Goal: Check status

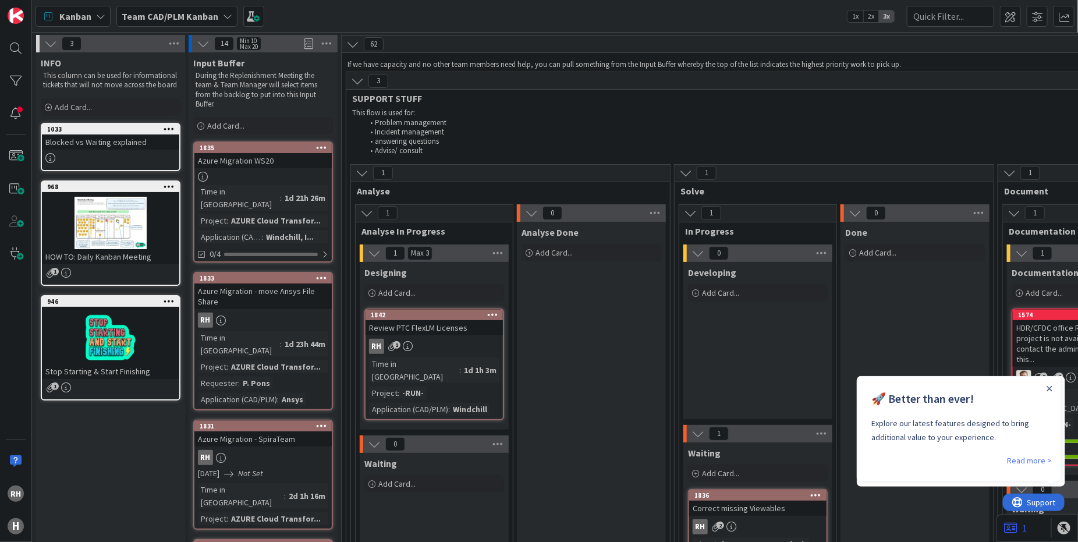
scroll to position [2923, 0]
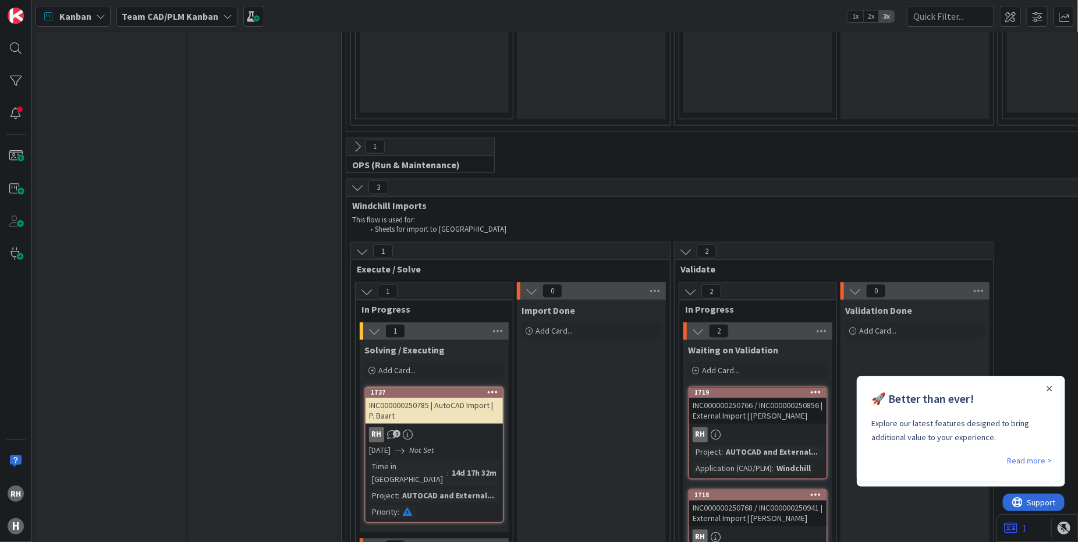
click at [761, 530] on div "RH" at bounding box center [757, 537] width 137 height 15
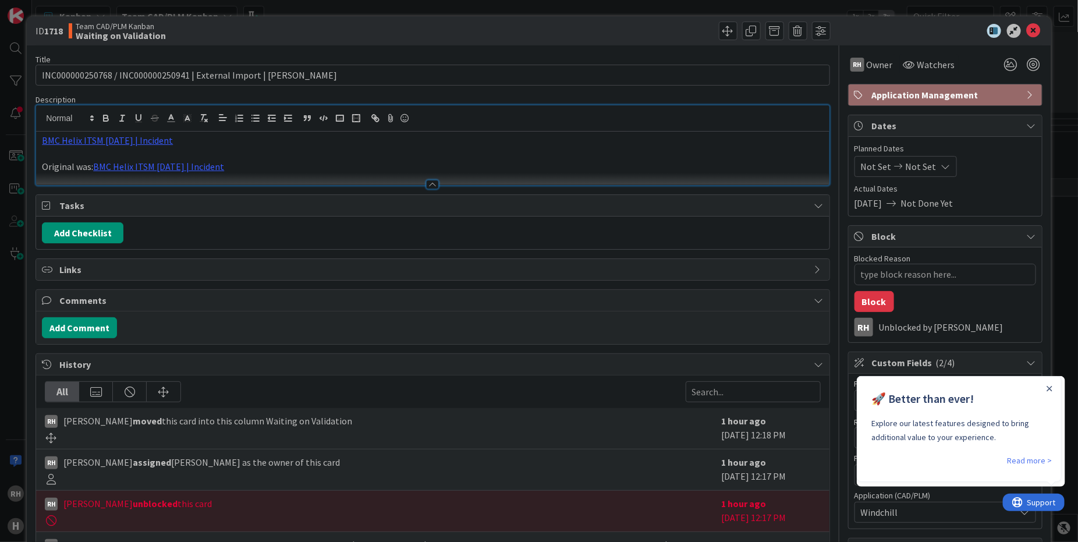
click at [155, 111] on div "BMC Helix ITSM [DATE] | Incident Original was: BMC Helix ITSM [DATE] | Incident" at bounding box center [432, 145] width 793 height 80
click at [144, 137] on link "BMC Helix ITSM [DATE] | Incident" at bounding box center [107, 140] width 131 height 12
click at [121, 166] on link "[URL][PERSON_NAME][DOMAIN_NAME]" at bounding box center [104, 162] width 116 height 15
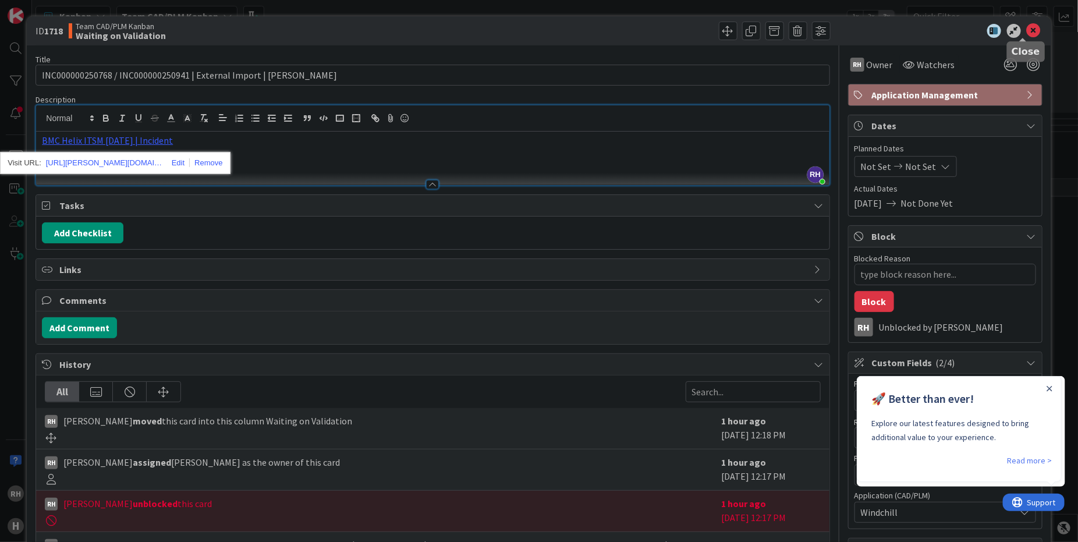
click at [1027, 33] on icon at bounding box center [1034, 31] width 14 height 14
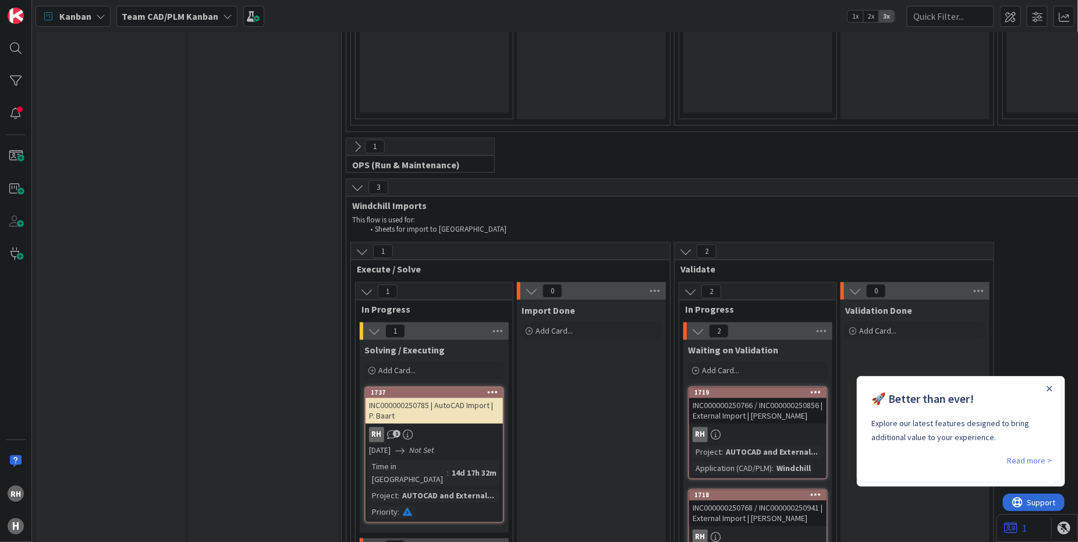
click at [744, 398] on div "INC000000250766 / INC000000250856 | External Import | [PERSON_NAME]" at bounding box center [757, 411] width 137 height 26
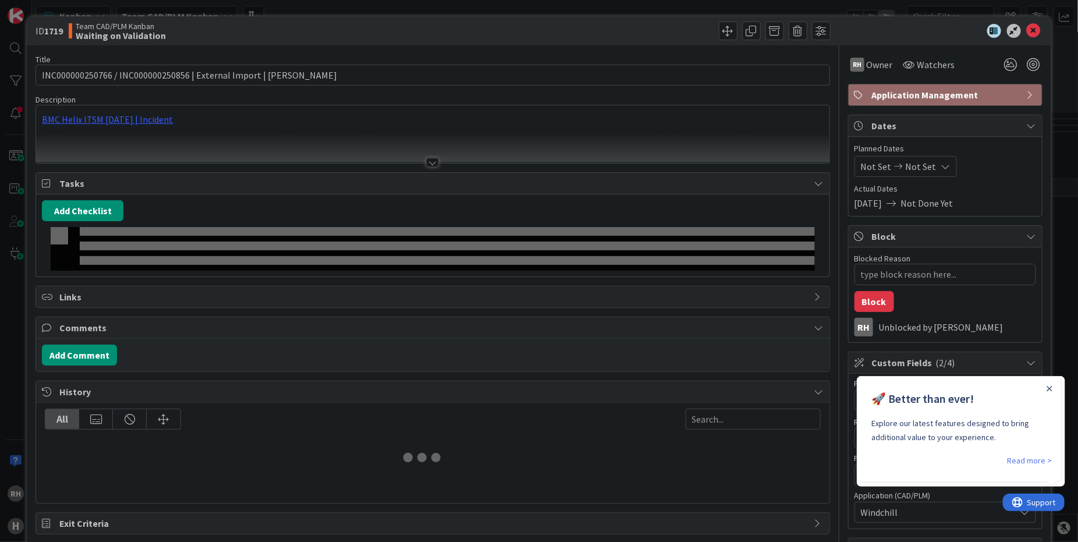
type textarea "x"
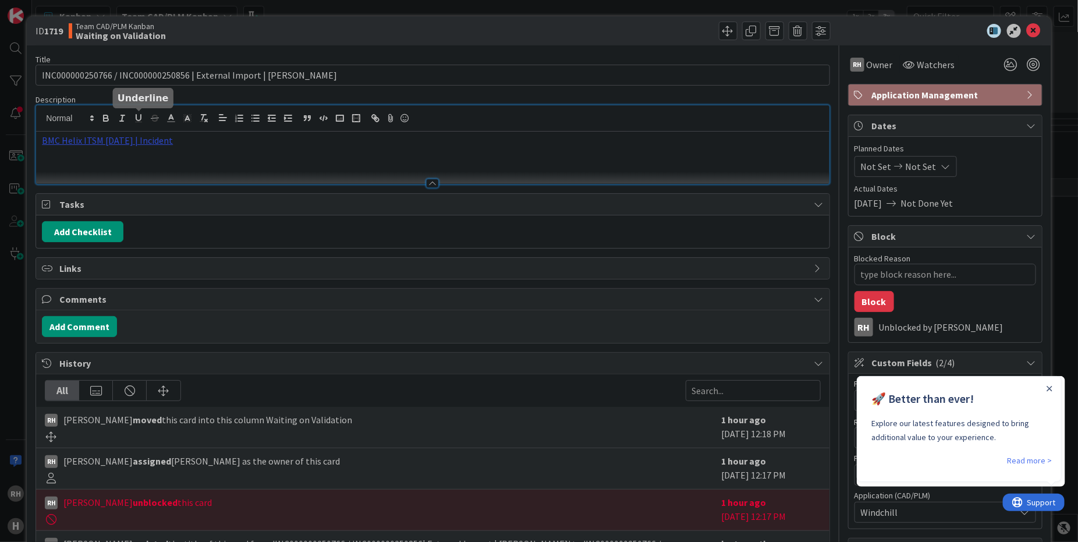
click at [143, 119] on div "BMC Helix ITSM [DATE] | Incident" at bounding box center [432, 144] width 793 height 79
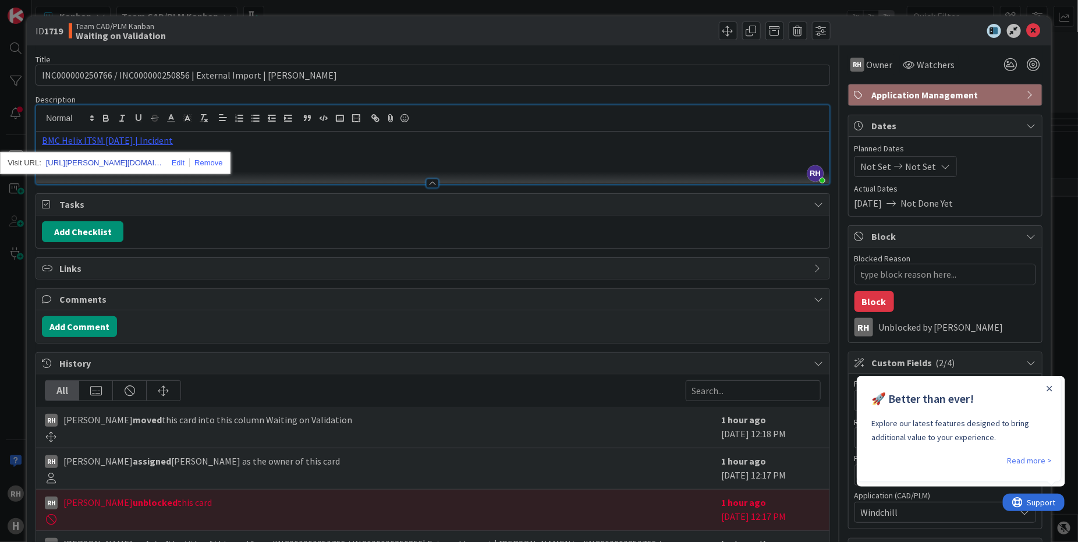
click at [120, 157] on link "[URL][PERSON_NAME][DOMAIN_NAME]" at bounding box center [104, 162] width 116 height 15
click at [1027, 27] on icon at bounding box center [1034, 31] width 14 height 14
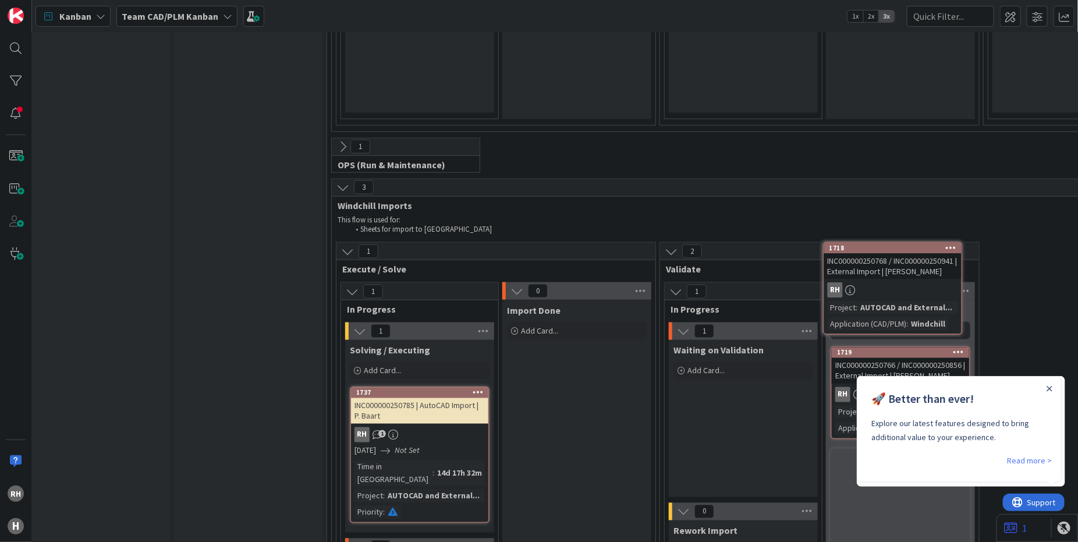
scroll to position [2923, 19]
